Goal: Task Accomplishment & Management: Manage account settings

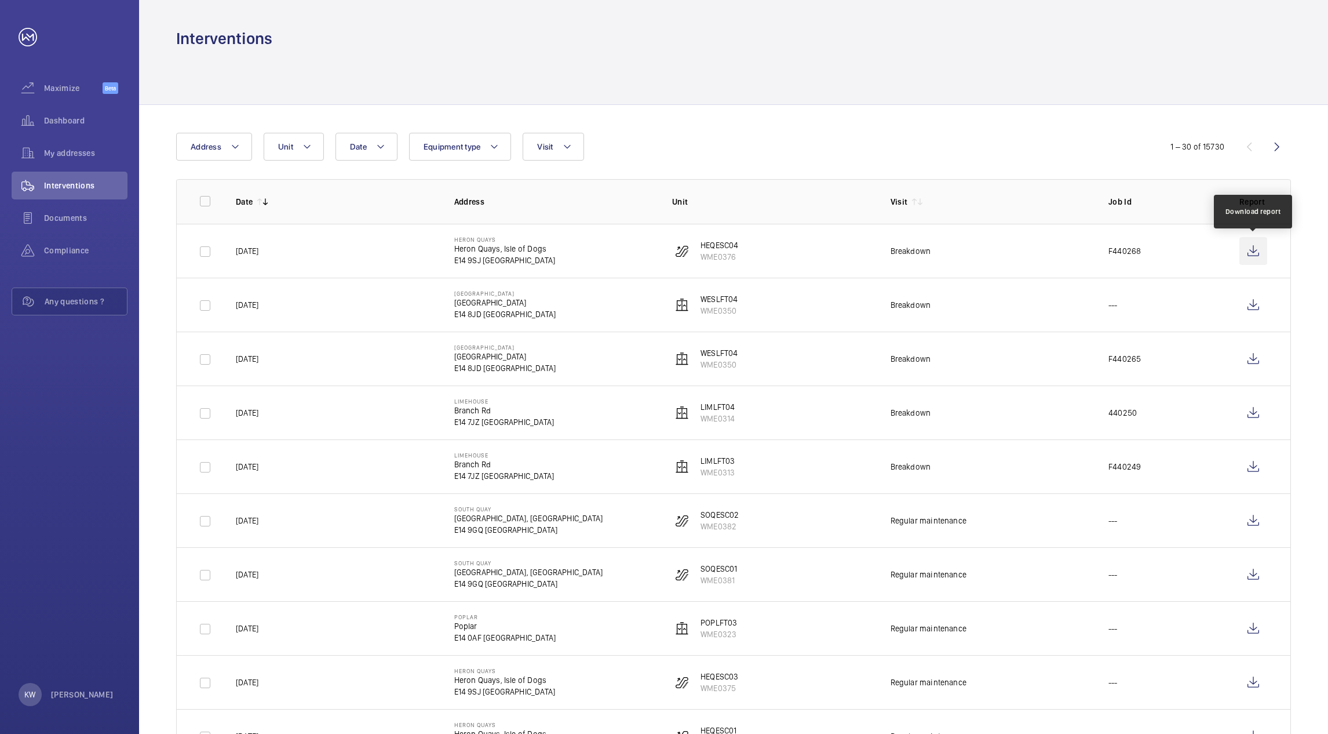
click at [1255, 253] on wm-front-icon-button at bounding box center [1254, 251] width 28 height 28
click at [801, 209] on th "Unit" at bounding box center [763, 201] width 218 height 45
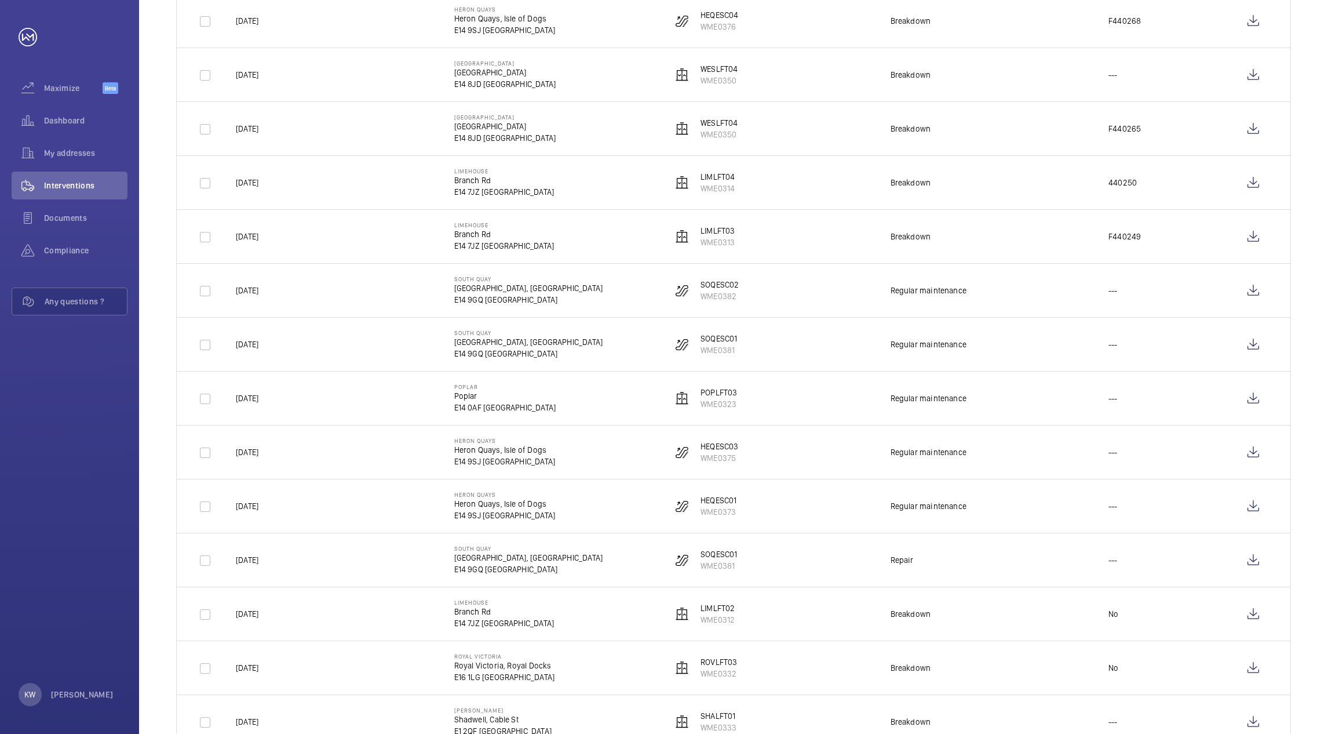
scroll to position [260, 0]
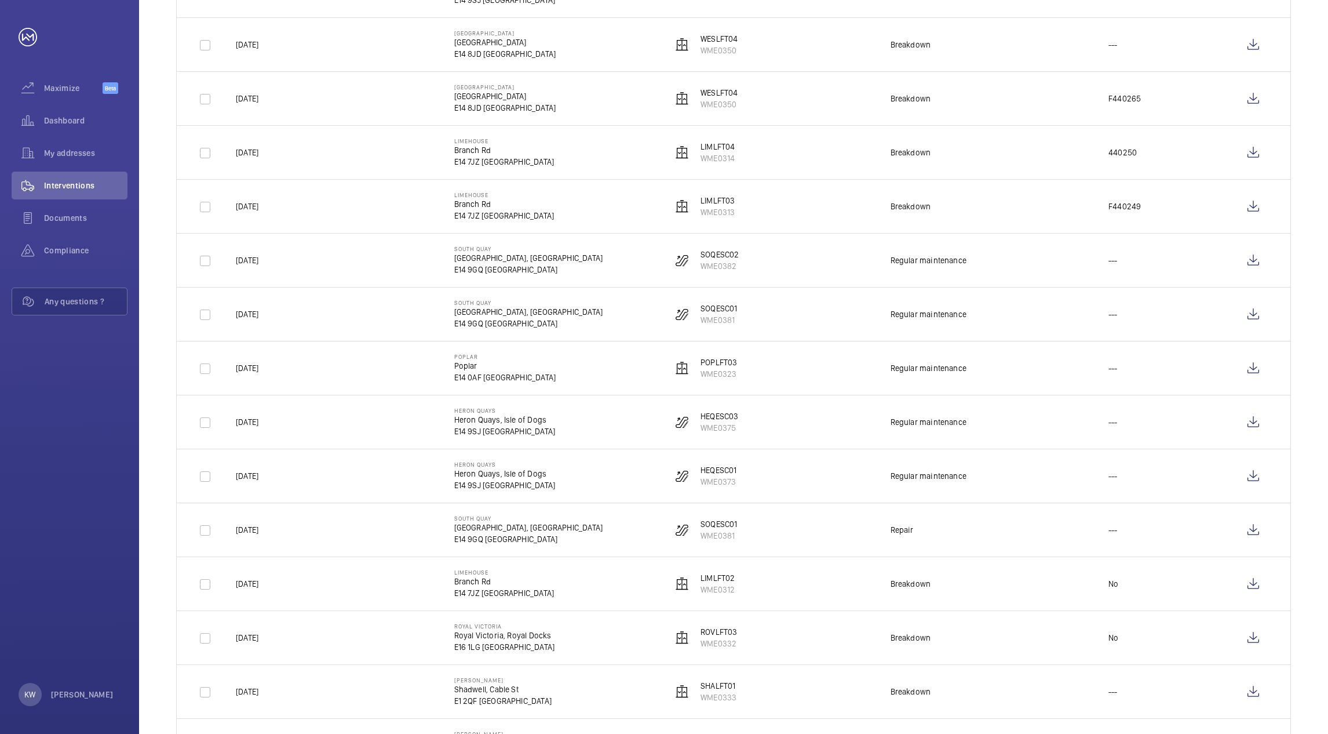
click at [620, 165] on td "[STREET_ADDRESS]" at bounding box center [545, 152] width 218 height 54
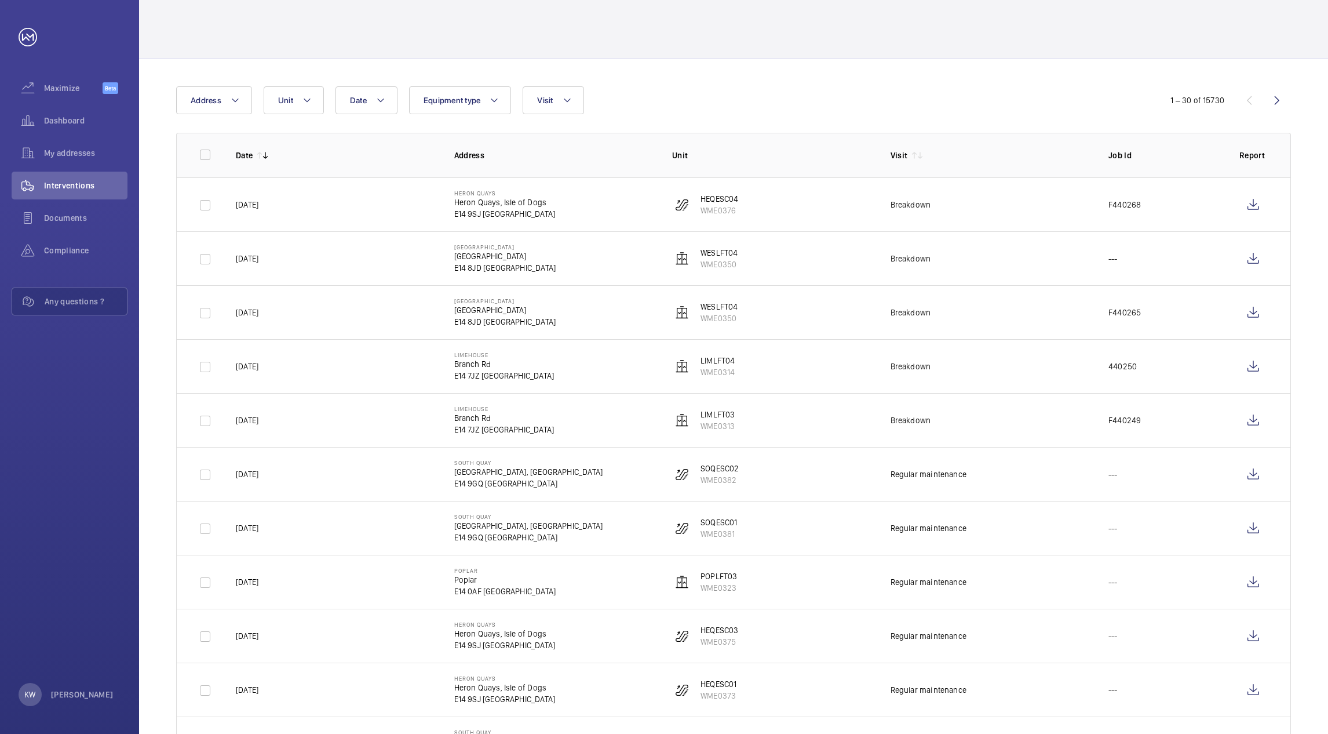
scroll to position [0, 0]
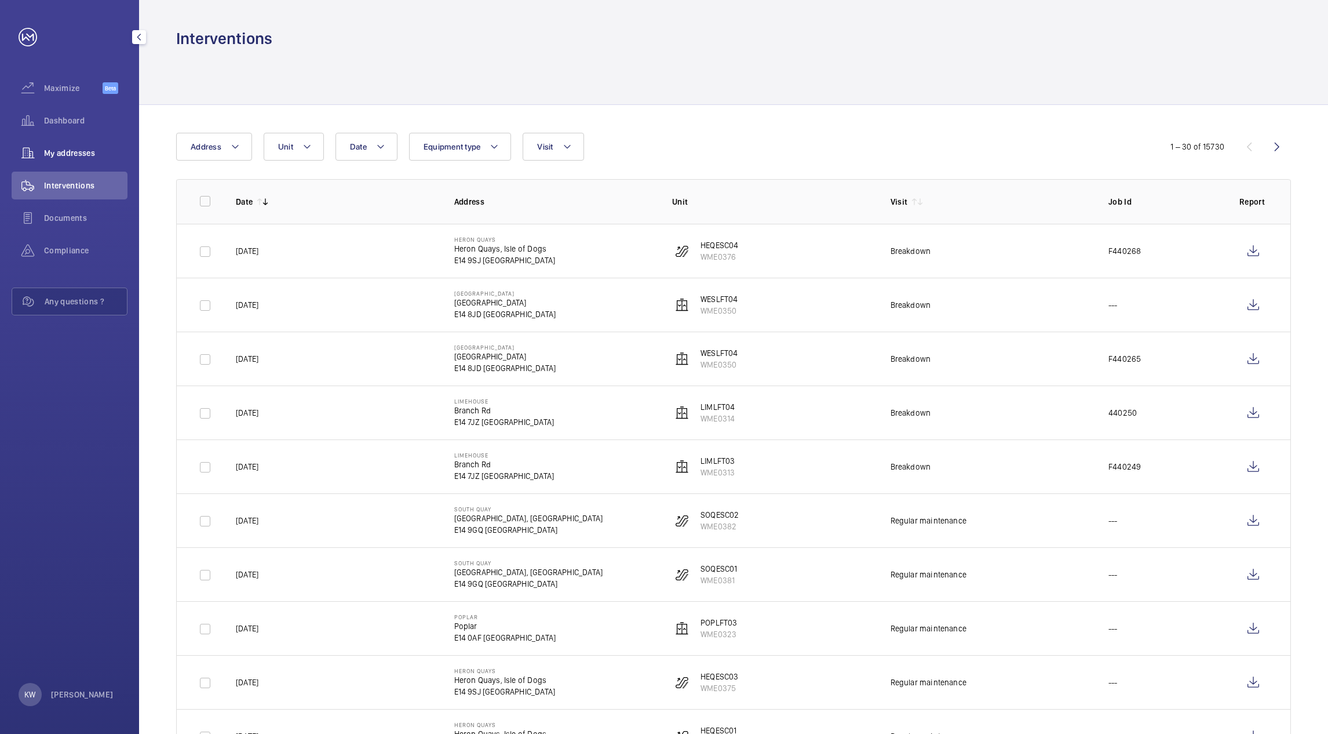
click at [70, 157] on span "My addresses" at bounding box center [85, 153] width 83 height 12
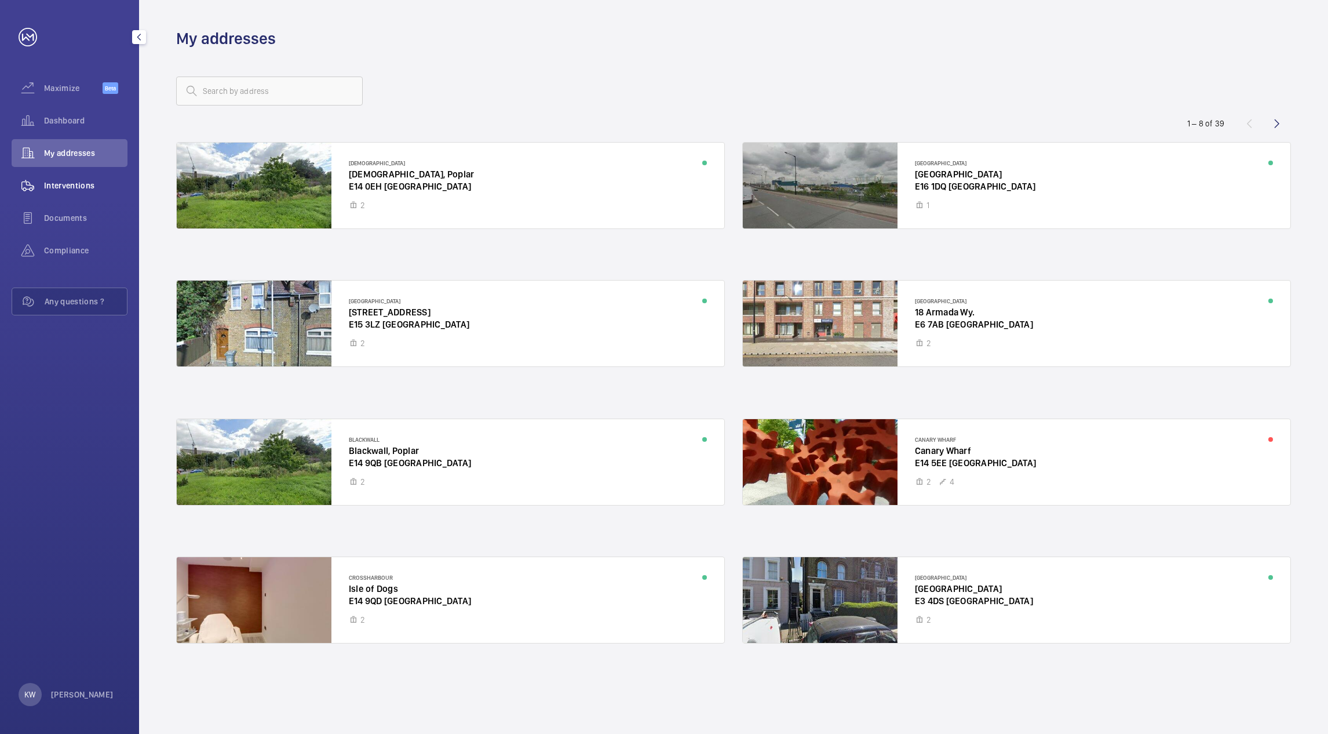
click at [72, 180] on span "Interventions" at bounding box center [85, 186] width 83 height 12
